Goal: Task Accomplishment & Management: Complete application form

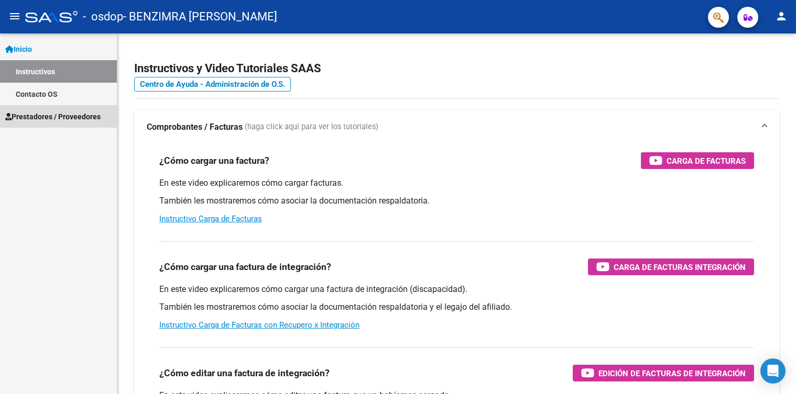
click at [42, 115] on span "Prestadores / Proveedores" at bounding box center [52, 117] width 95 height 12
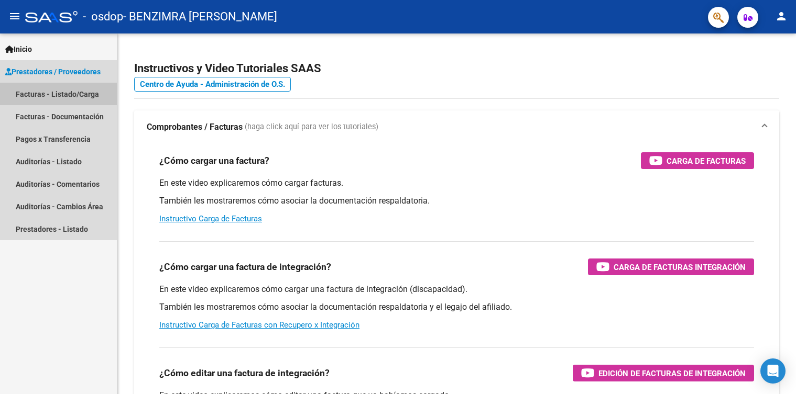
click at [50, 99] on link "Facturas - Listado/Carga" at bounding box center [58, 94] width 117 height 23
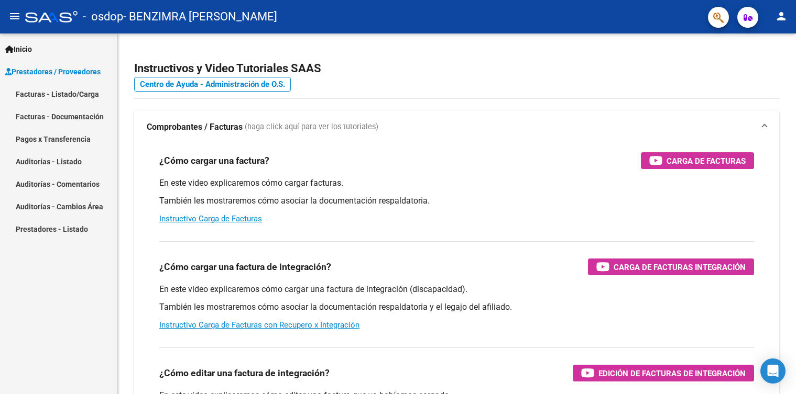
click at [67, 94] on link "Facturas - Listado/Carga" at bounding box center [58, 94] width 117 height 23
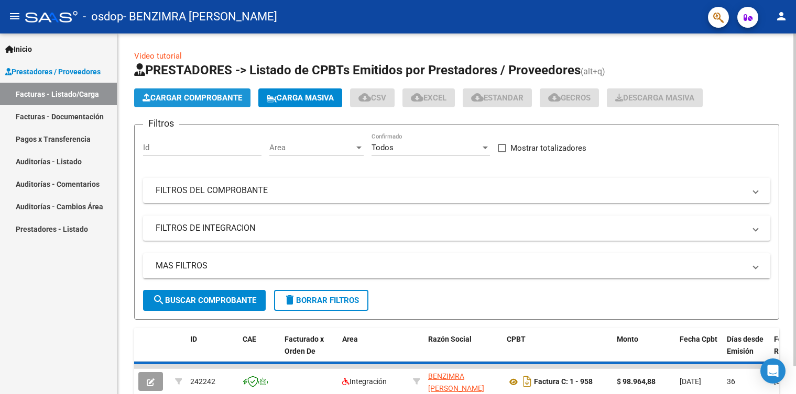
click at [166, 96] on span "Cargar Comprobante" at bounding box center [192, 97] width 100 height 9
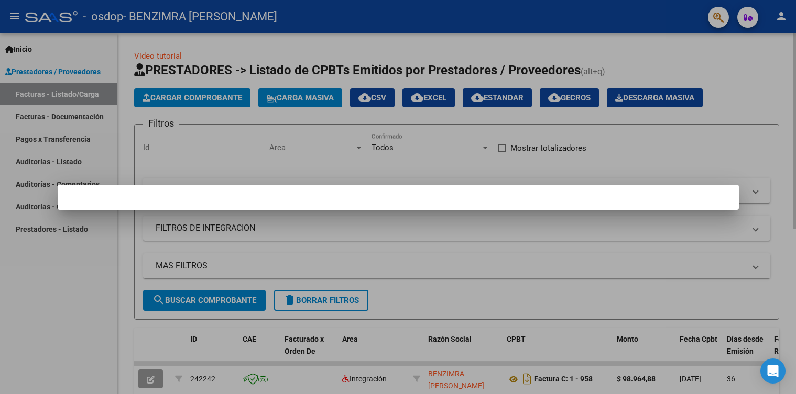
click at [401, 155] on div at bounding box center [398, 197] width 796 height 394
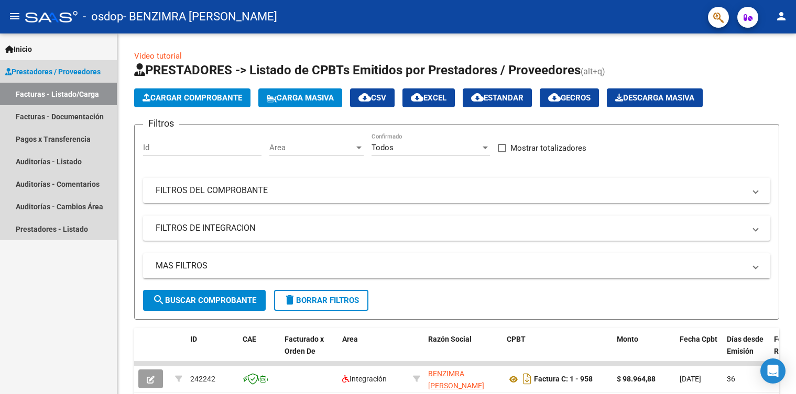
click at [54, 96] on link "Facturas - Listado/Carga" at bounding box center [58, 94] width 117 height 23
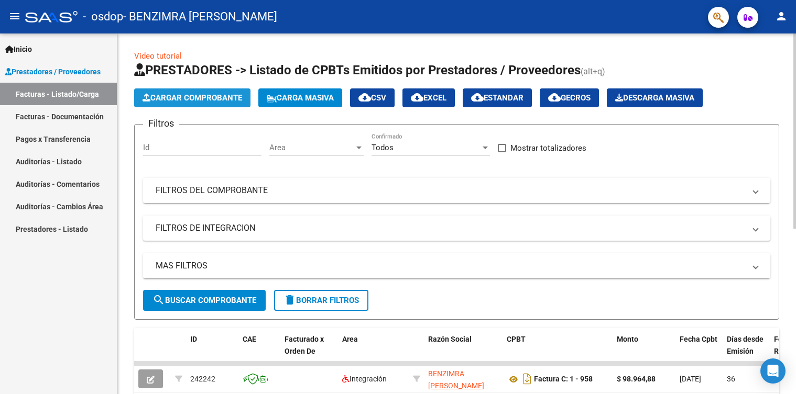
click at [205, 97] on span "Cargar Comprobante" at bounding box center [192, 97] width 100 height 9
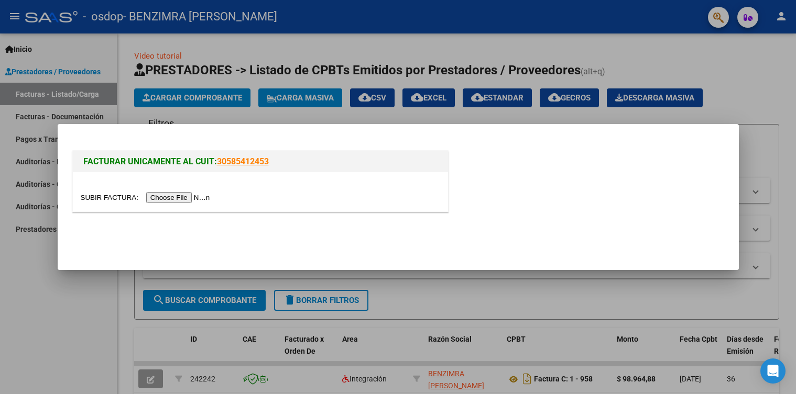
click at [236, 161] on link "30585412453" at bounding box center [243, 162] width 52 height 10
click at [179, 200] on input "file" at bounding box center [147, 197] width 133 height 11
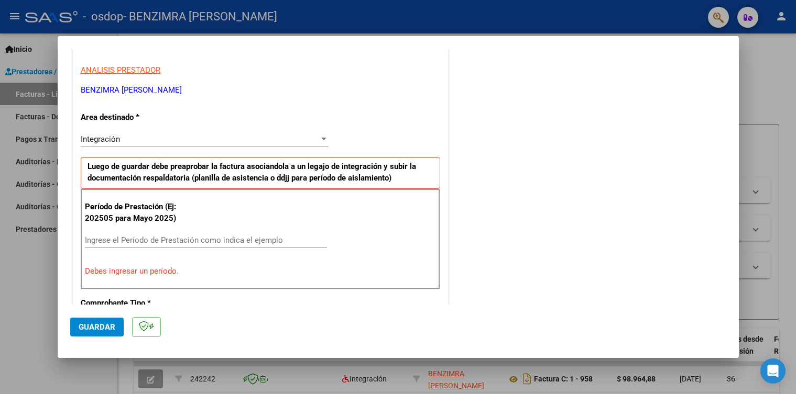
scroll to position [236, 0]
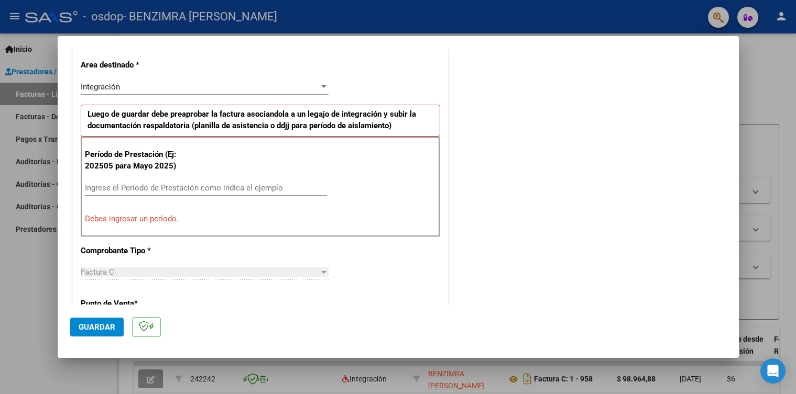
click at [279, 188] on input "Ingrese el Período de Prestación como indica el ejemplo" at bounding box center [206, 187] width 242 height 9
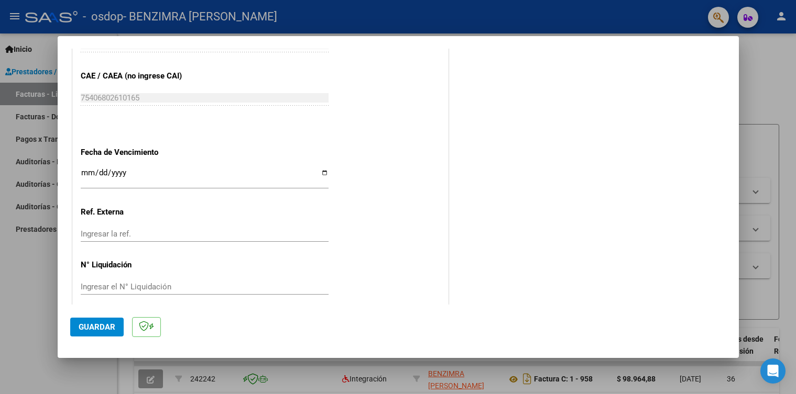
scroll to position [665, 0]
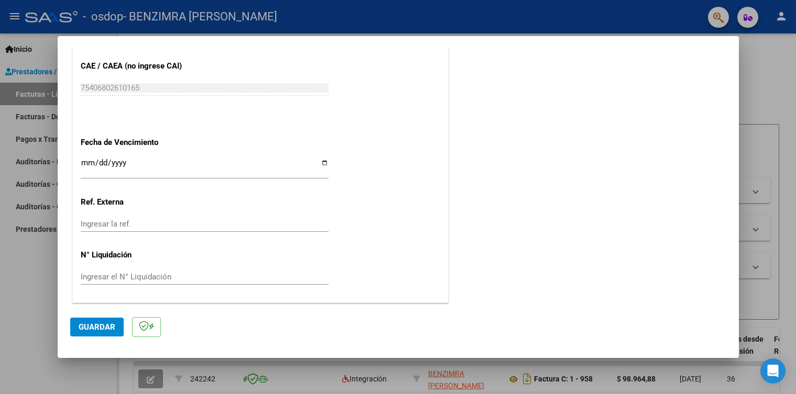
type input "202509"
click at [110, 332] on span "Guardar" at bounding box center [97, 327] width 37 height 9
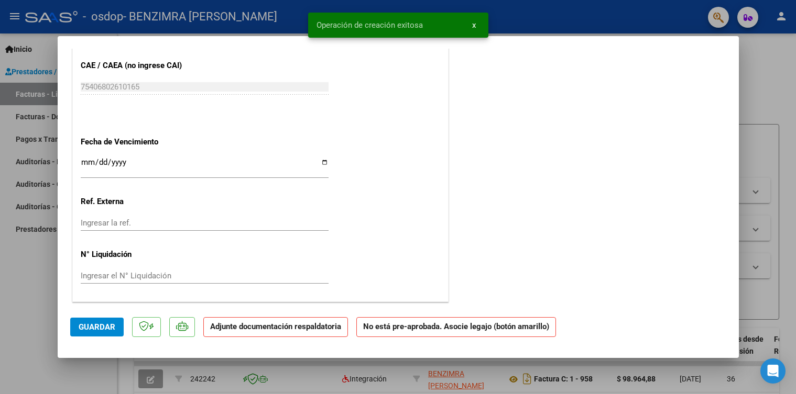
scroll to position [0, 0]
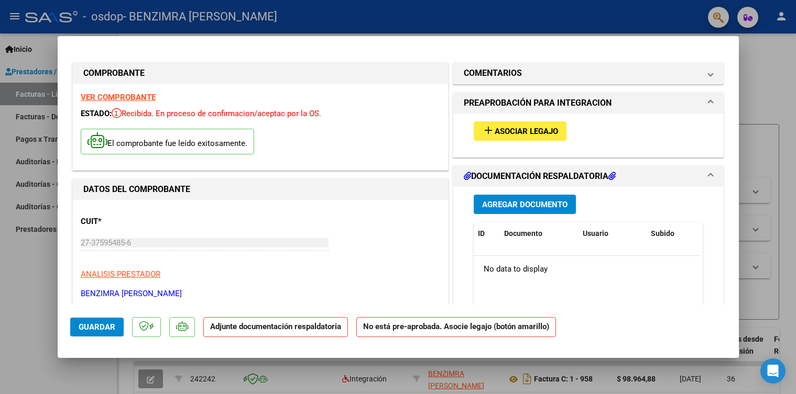
click at [525, 134] on span "Asociar Legajo" at bounding box center [525, 131] width 63 height 9
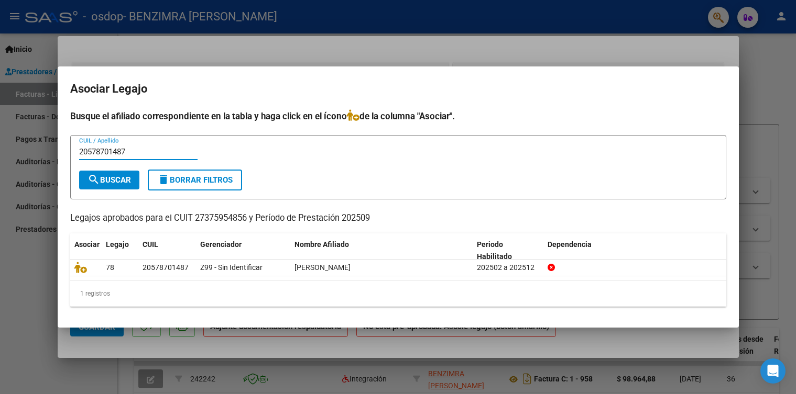
type input "20578701487"
click at [122, 188] on button "search Buscar" at bounding box center [109, 180] width 60 height 19
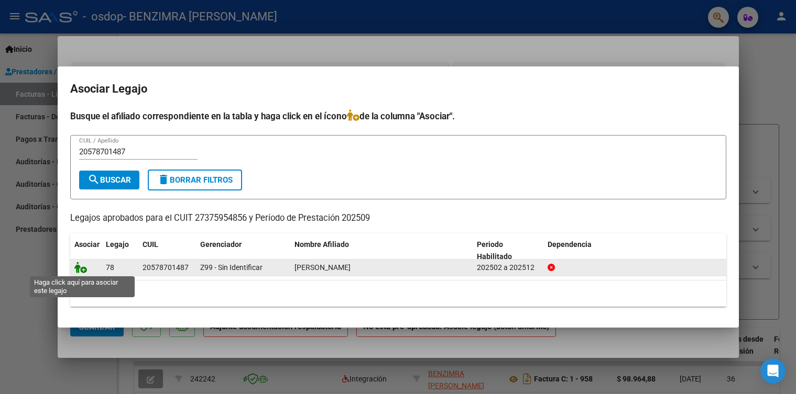
click at [83, 271] on icon at bounding box center [80, 268] width 13 height 12
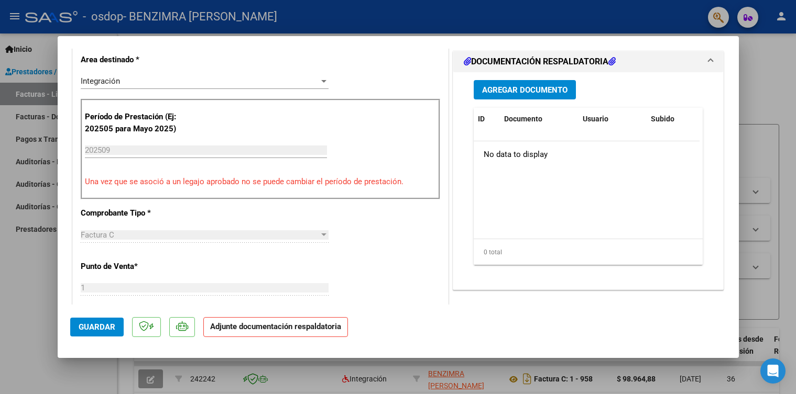
scroll to position [105, 0]
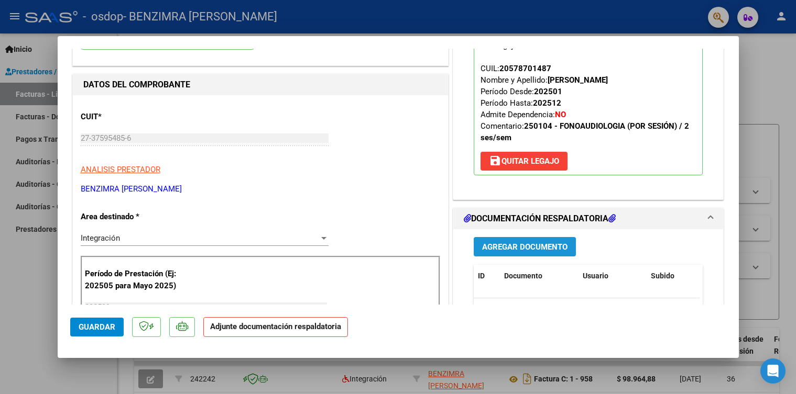
click at [495, 252] on span "Agregar Documento" at bounding box center [524, 247] width 85 height 9
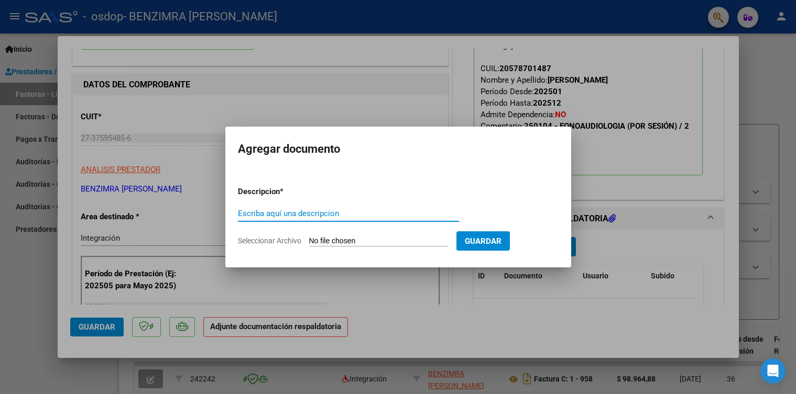
click at [292, 214] on input "Escriba aquí una descripcion" at bounding box center [348, 213] width 221 height 9
type input "PLANILLA DE ASISTENCIA"
click at [287, 243] on span "Seleccionar Archivo" at bounding box center [269, 241] width 63 height 8
click at [309, 243] on input "Seleccionar Archivo" at bounding box center [378, 242] width 139 height 10
type input "C:\fakepath\osdop septiembre 2025.pdf"
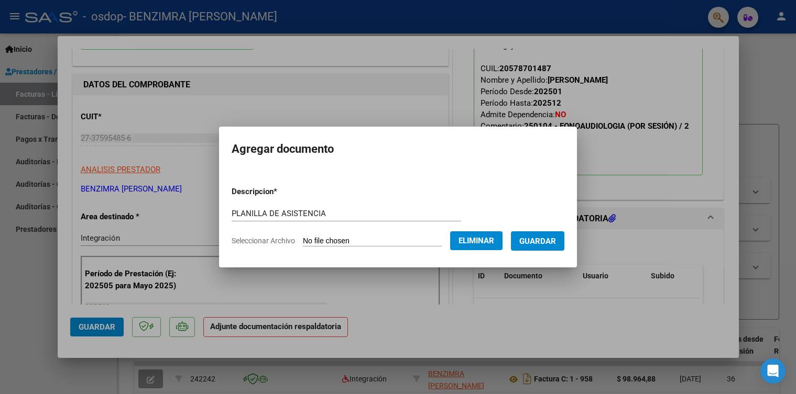
click at [526, 245] on span "Guardar" at bounding box center [537, 241] width 37 height 9
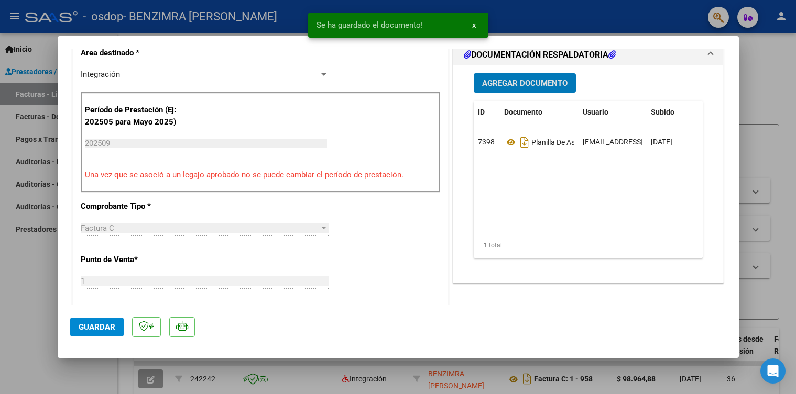
scroll to position [262, 0]
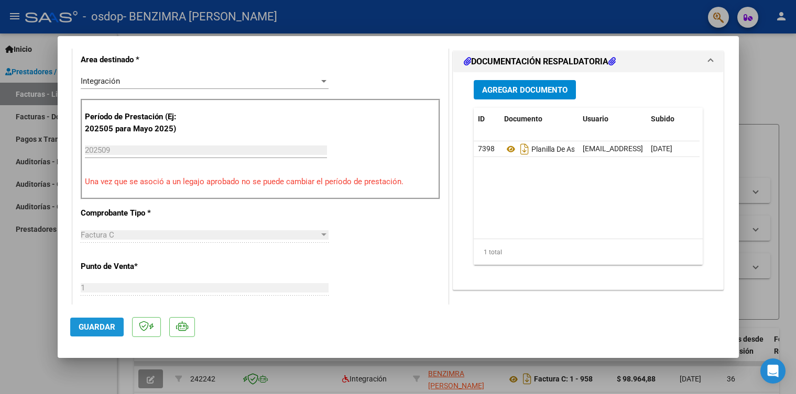
click at [79, 327] on span "Guardar" at bounding box center [97, 327] width 37 height 9
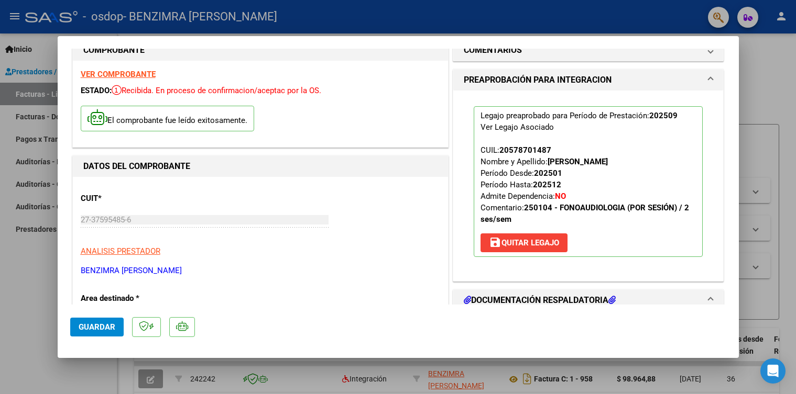
scroll to position [0, 0]
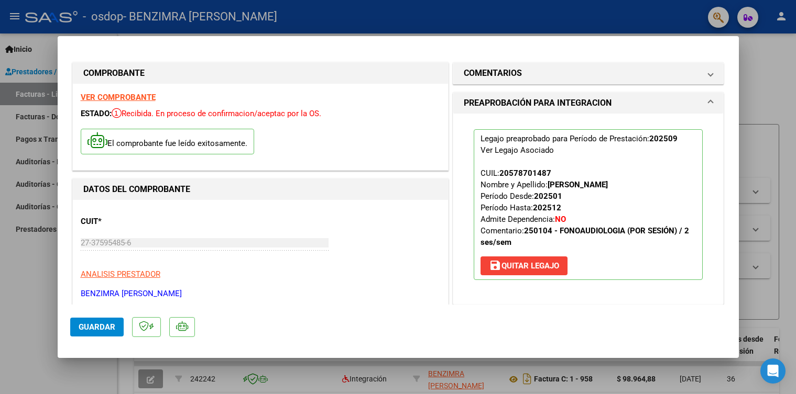
click at [745, 72] on div at bounding box center [398, 197] width 796 height 394
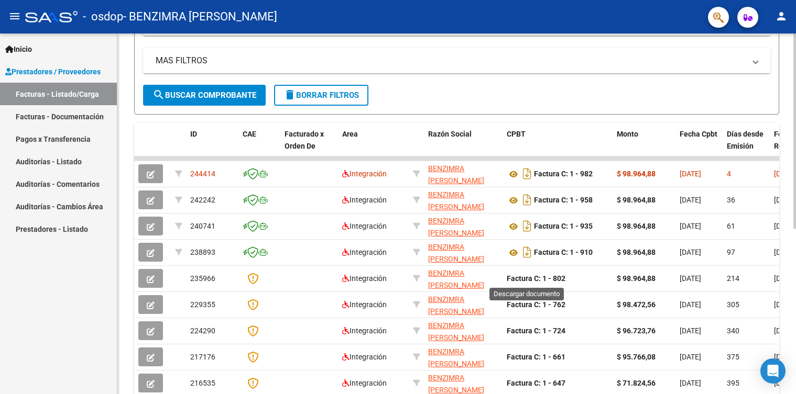
scroll to position [210, 0]
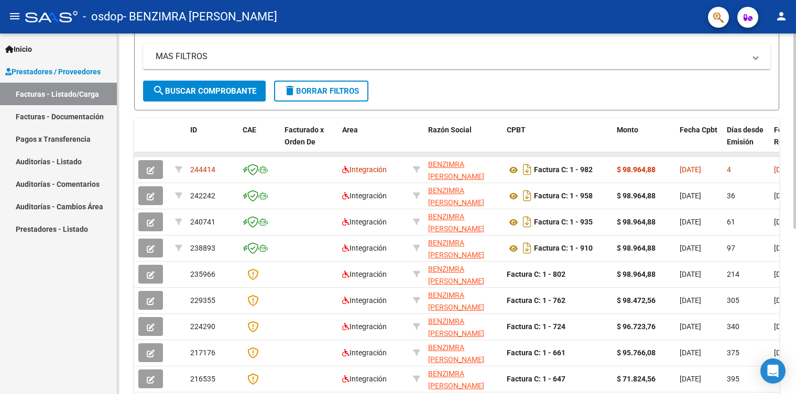
drag, startPoint x: 733, startPoint y: 154, endPoint x: 754, endPoint y: 154, distance: 20.4
click at [754, 152] on datatable-body-cell at bounding box center [745, 154] width 47 height 4
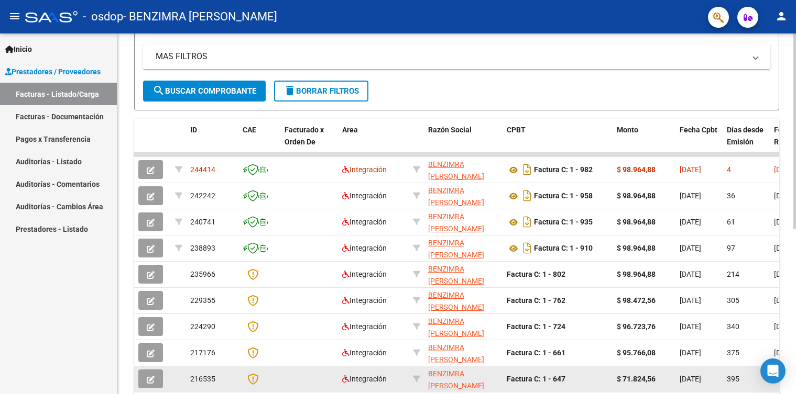
drag, startPoint x: 614, startPoint y: 394, endPoint x: 676, endPoint y: 391, distance: 61.9
click at [676, 391] on datatable-scroller "244414 Integración BENZIMRA CAROLINA BELEN 27375954856 Factura C: 1 - 982 $ 98.…" at bounding box center [456, 285] width 645 height 267
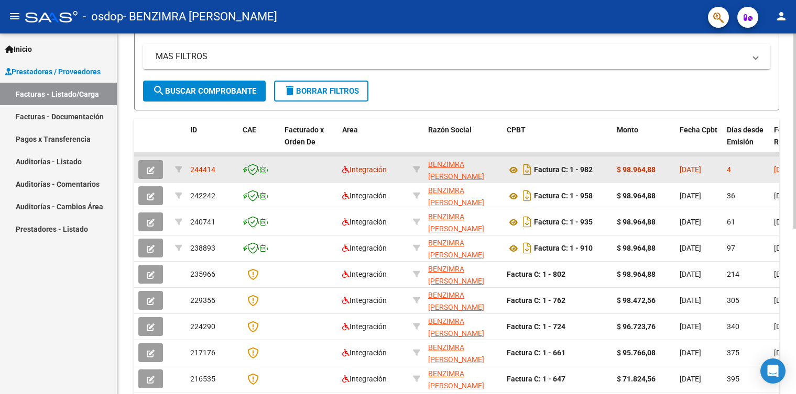
click at [757, 176] on datatable-body-cell "4" at bounding box center [745, 170] width 47 height 26
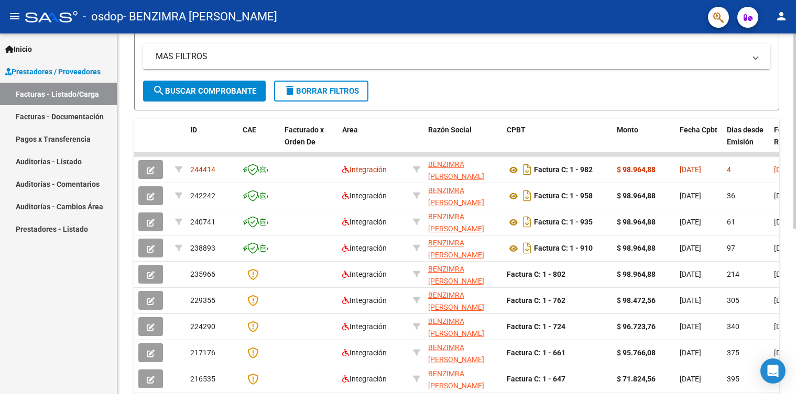
click at [406, 48] on mat-expansion-panel-header "MAS FILTROS" at bounding box center [456, 56] width 627 height 25
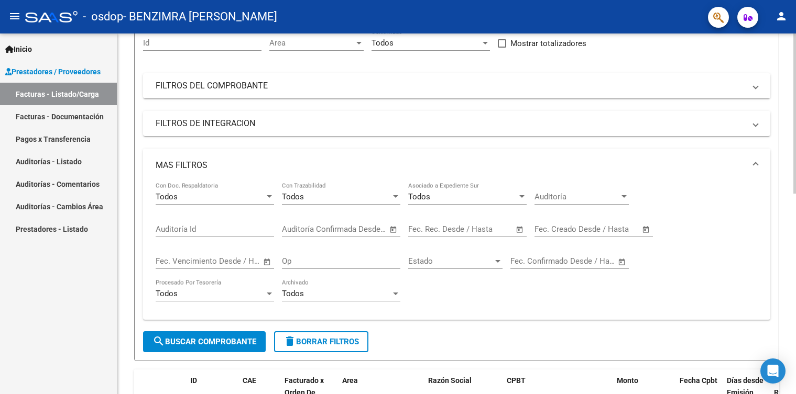
scroll to position [0, 0]
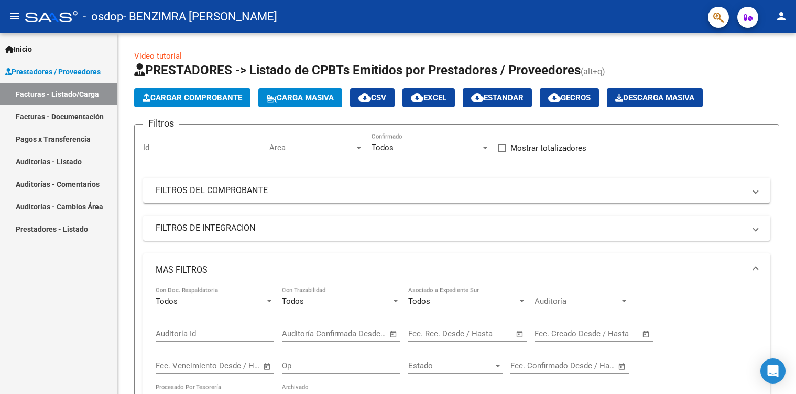
click at [786, 17] on mat-icon "person" at bounding box center [781, 16] width 13 height 13
click at [755, 68] on button "exit_to_app Salir" at bounding box center [760, 69] width 64 height 25
